Goal: Register for event/course

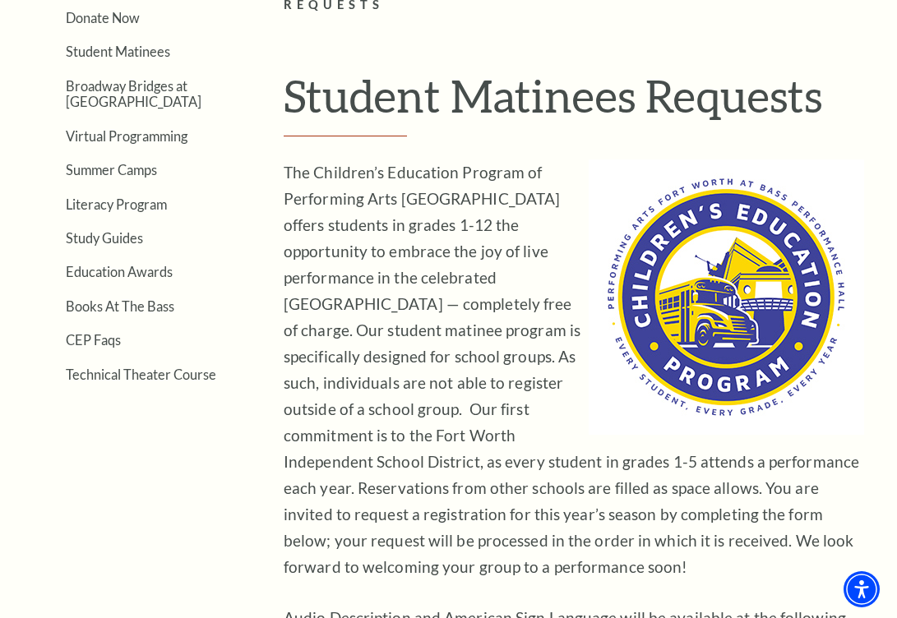
scroll to position [415, 0]
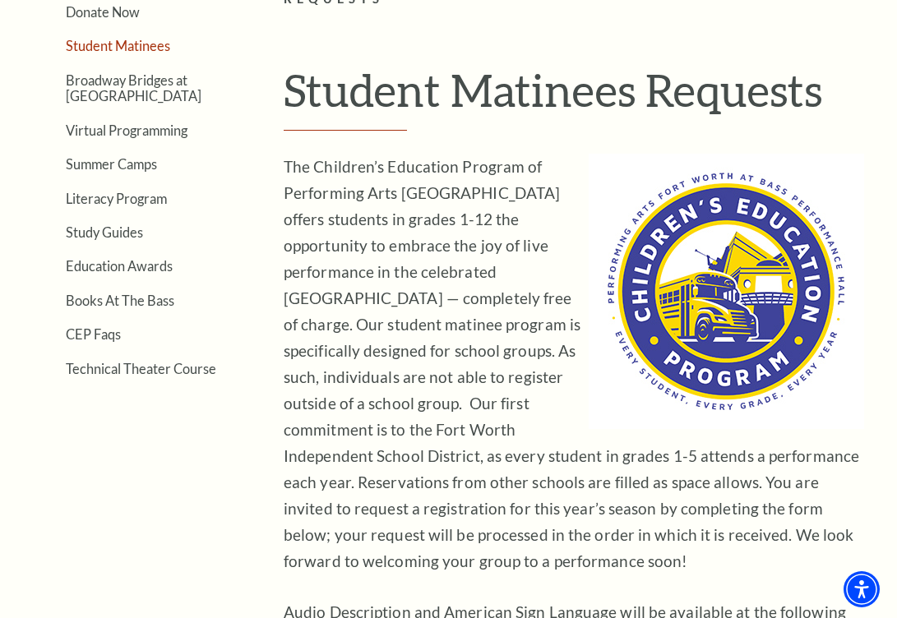
click at [131, 53] on link "Student Matinees" at bounding box center [118, 46] width 104 height 16
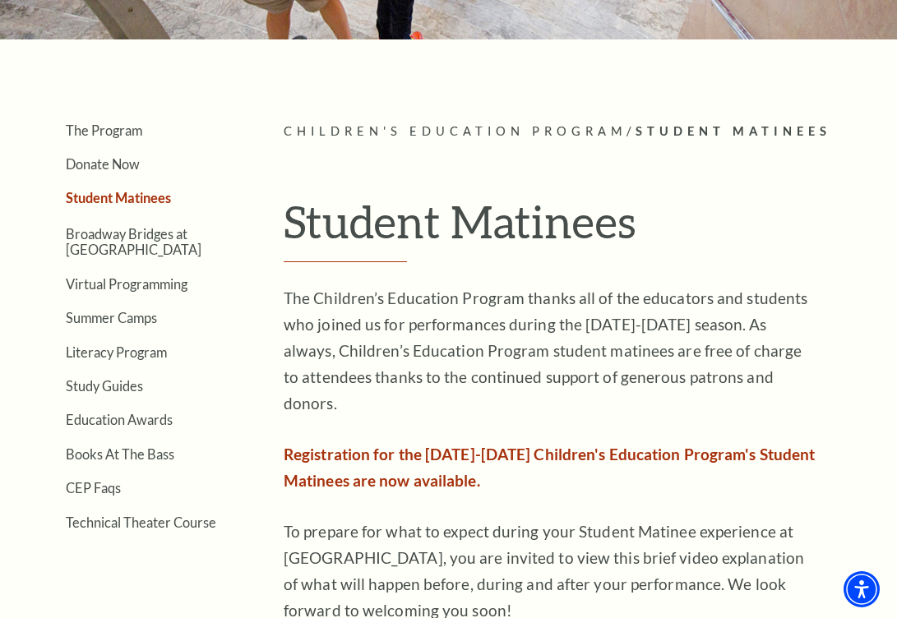
scroll to position [252, 0]
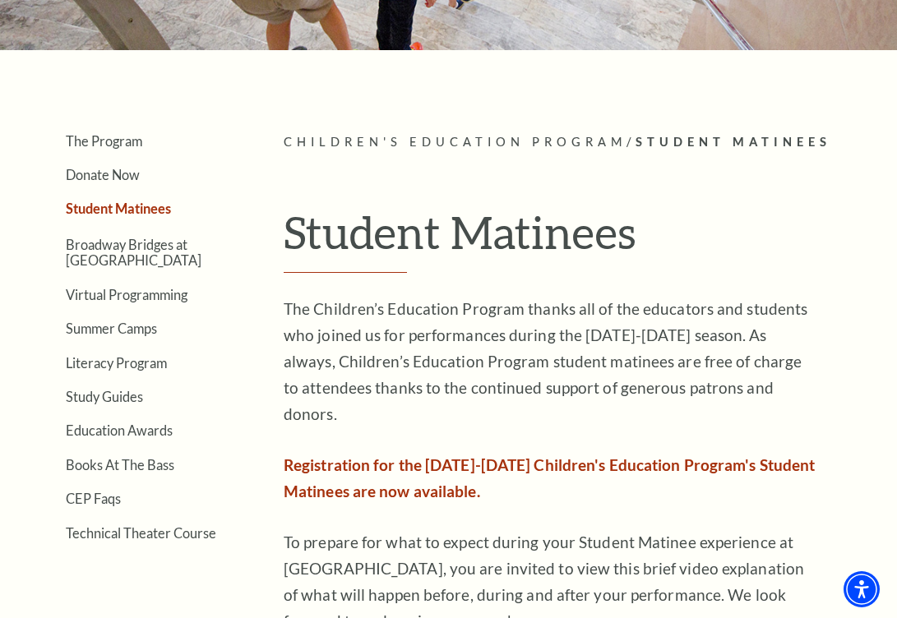
click at [110, 203] on link "Student Matinees" at bounding box center [118, 209] width 105 height 16
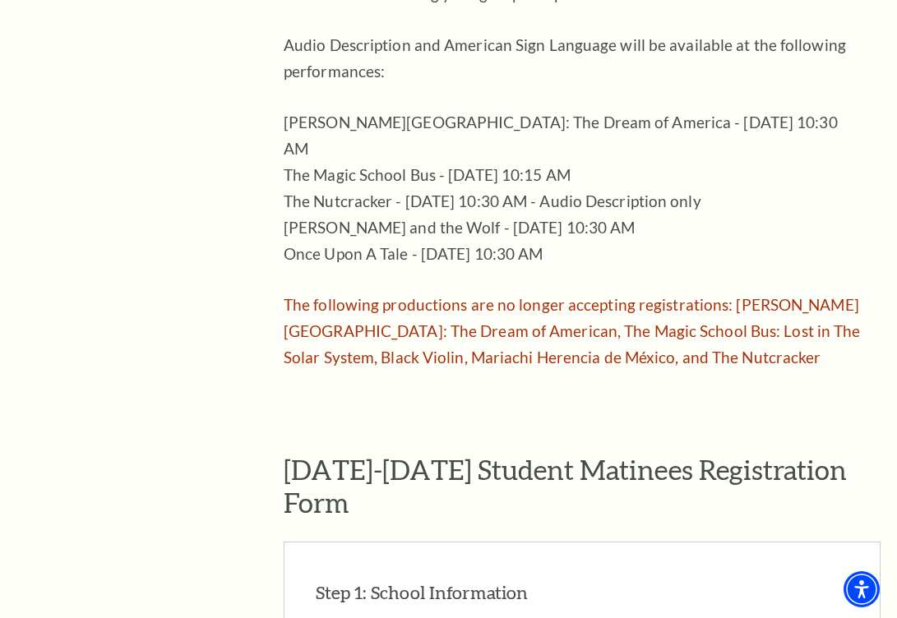
scroll to position [834, 0]
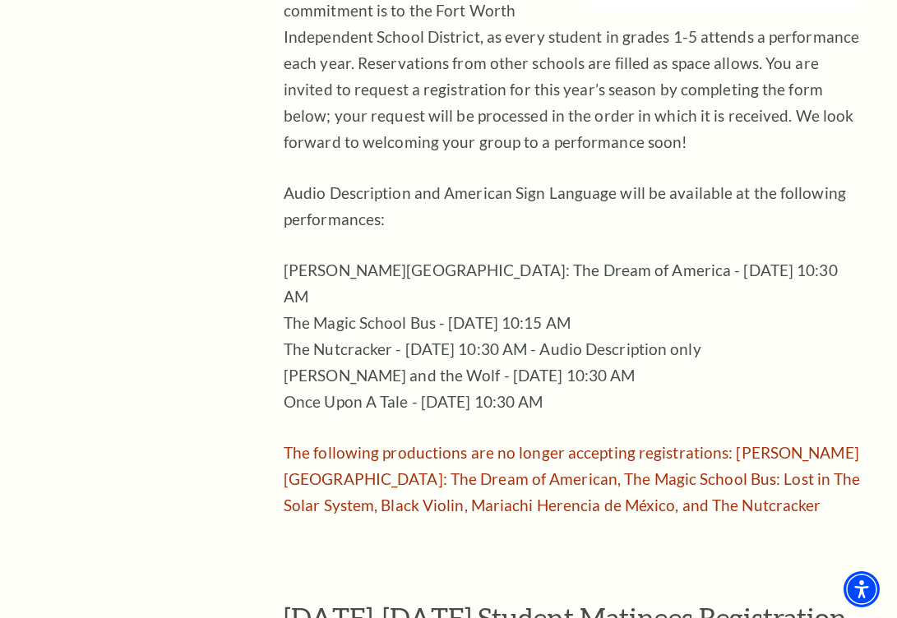
click at [502, 443] on span "The following productions are no longer accepting registrations: [PERSON_NAME][…" at bounding box center [572, 478] width 577 height 71
click at [565, 456] on span "The following productions are no longer accepting registrations: [PERSON_NAME][…" at bounding box center [572, 478] width 577 height 71
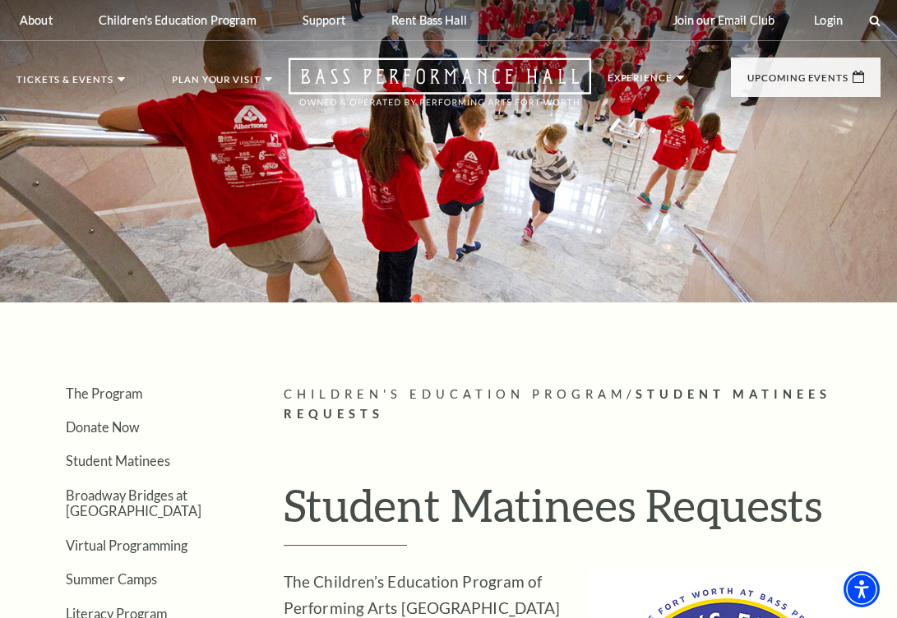
scroll to position [0, 0]
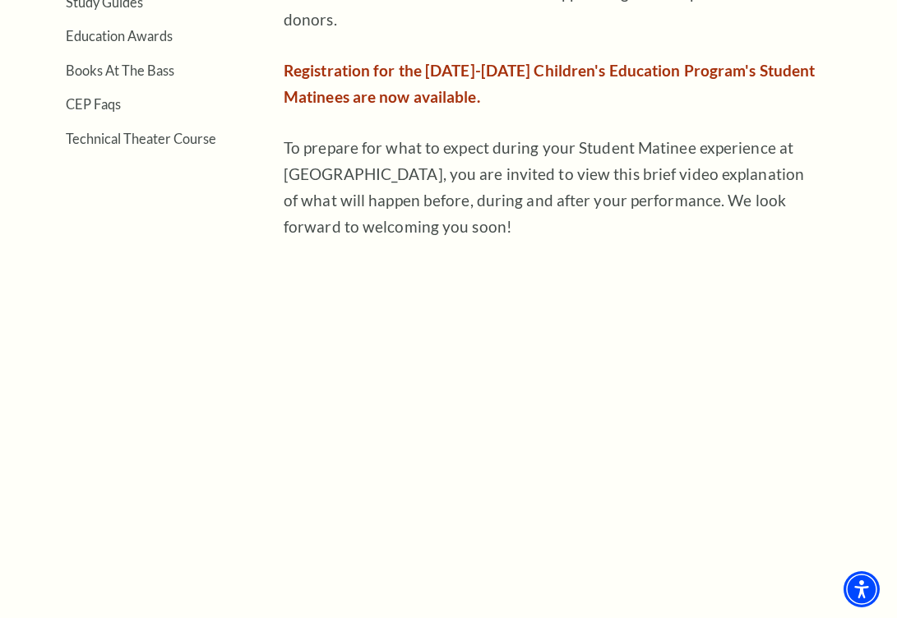
scroll to position [653, 0]
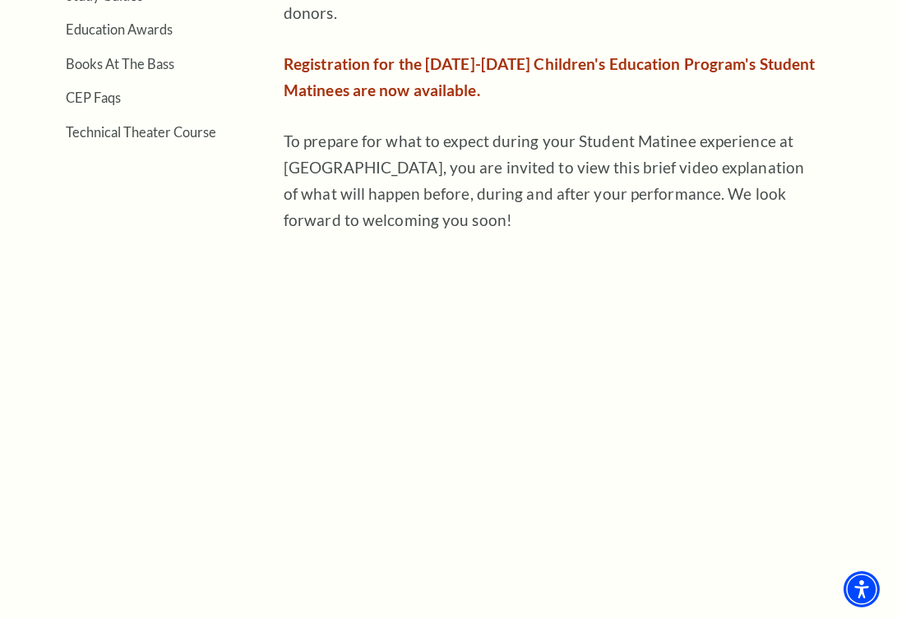
click at [640, 164] on p "To prepare for what to expect during your Student Matinee experience at [GEOGRA…" at bounding box center [551, 180] width 534 height 105
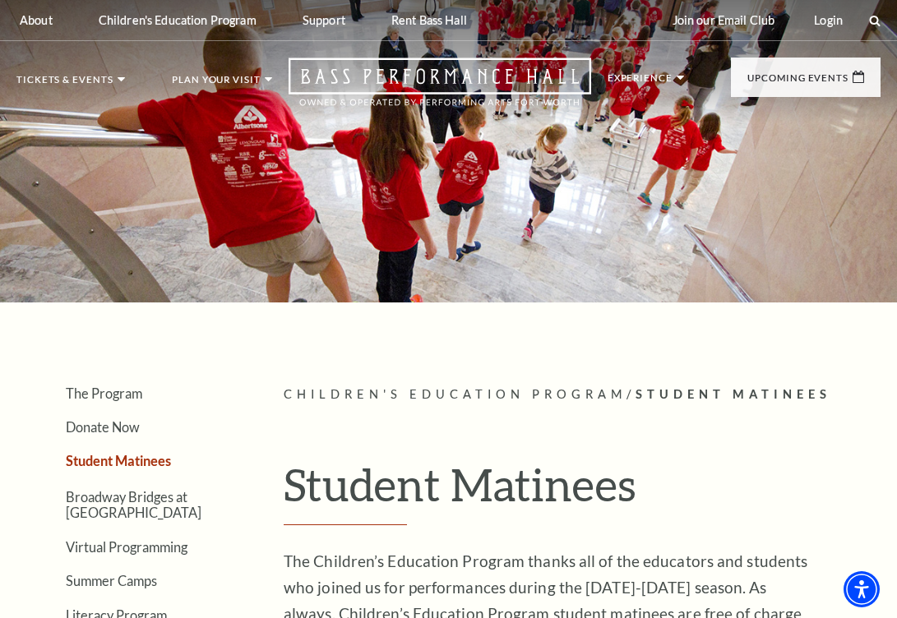
scroll to position [0, 0]
